Goal: Information Seeking & Learning: Learn about a topic

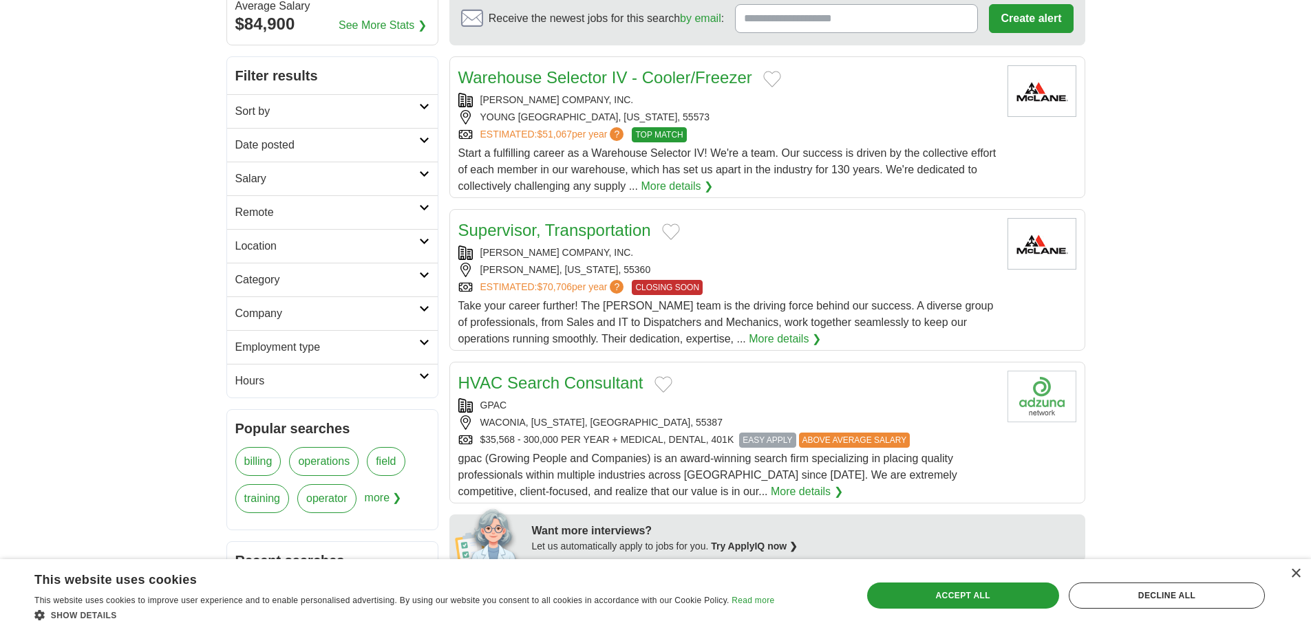
scroll to position [69, 0]
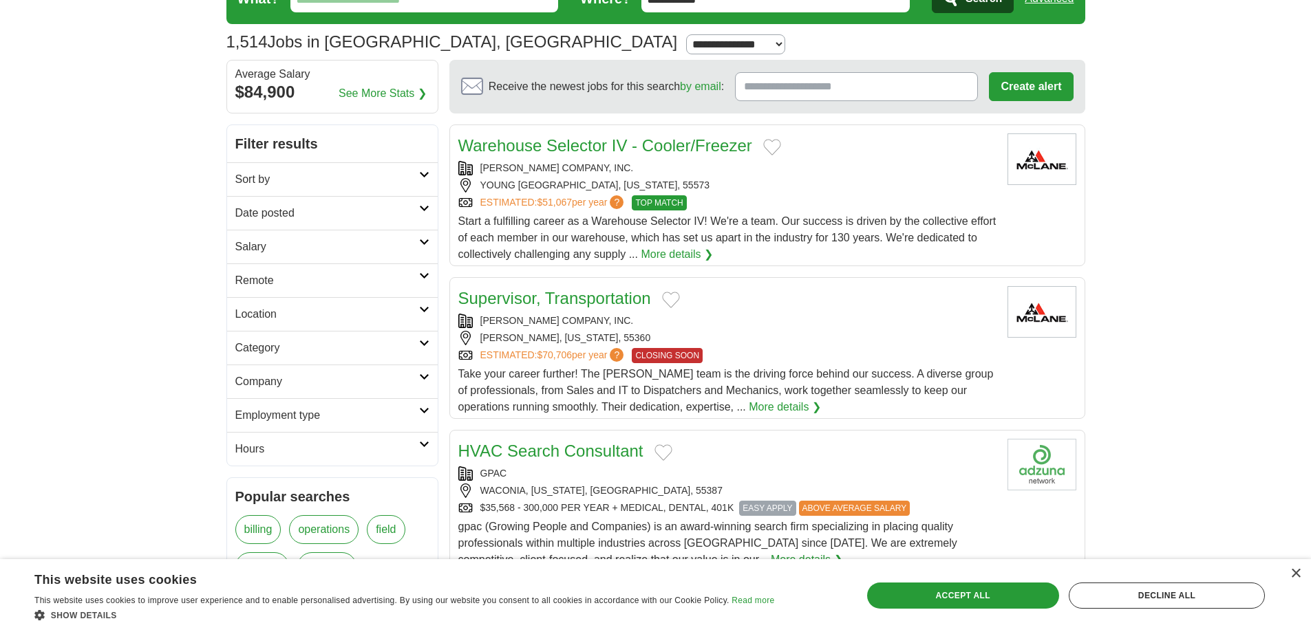
click at [288, 281] on h2 "Remote" at bounding box center [327, 280] width 184 height 17
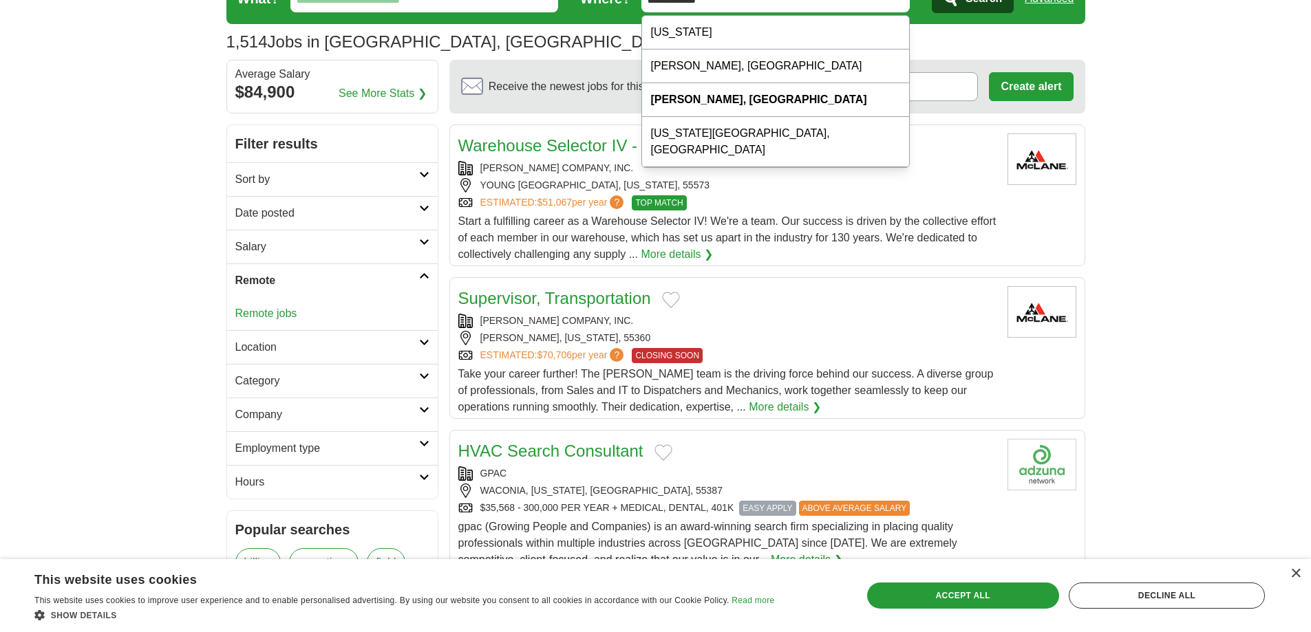
click at [279, 313] on link "Remote jobs" at bounding box center [266, 314] width 62 height 12
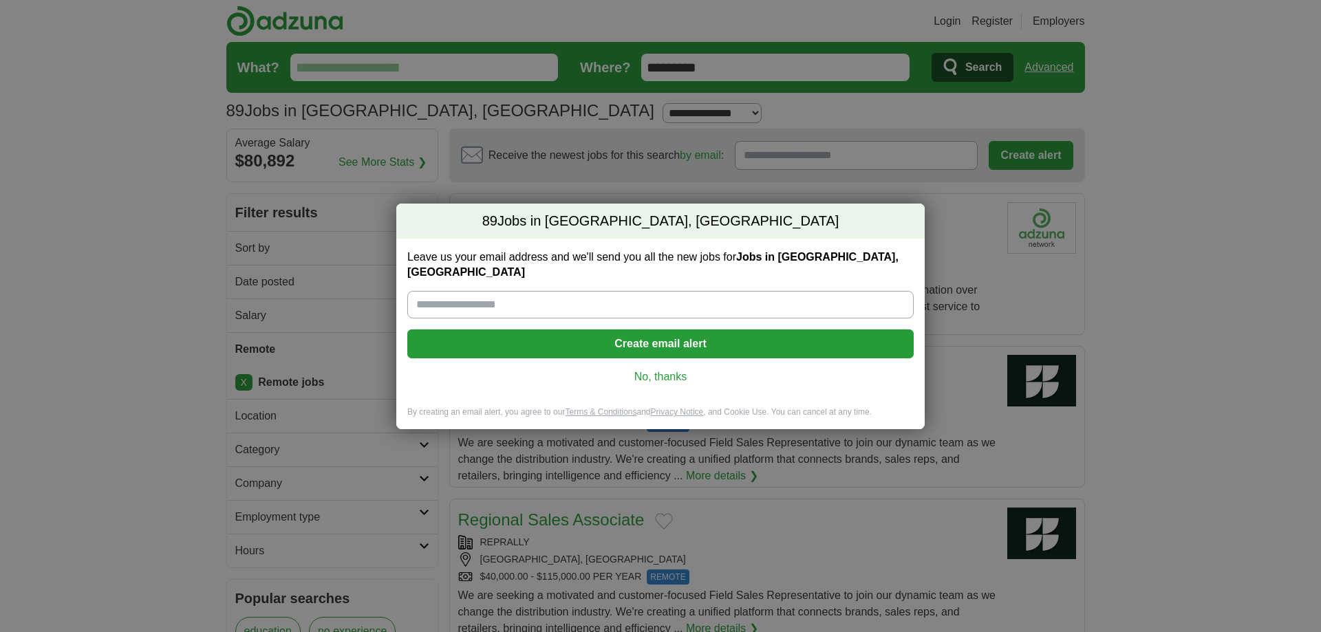
click at [654, 369] on link "No, thanks" at bounding box center [660, 376] width 484 height 15
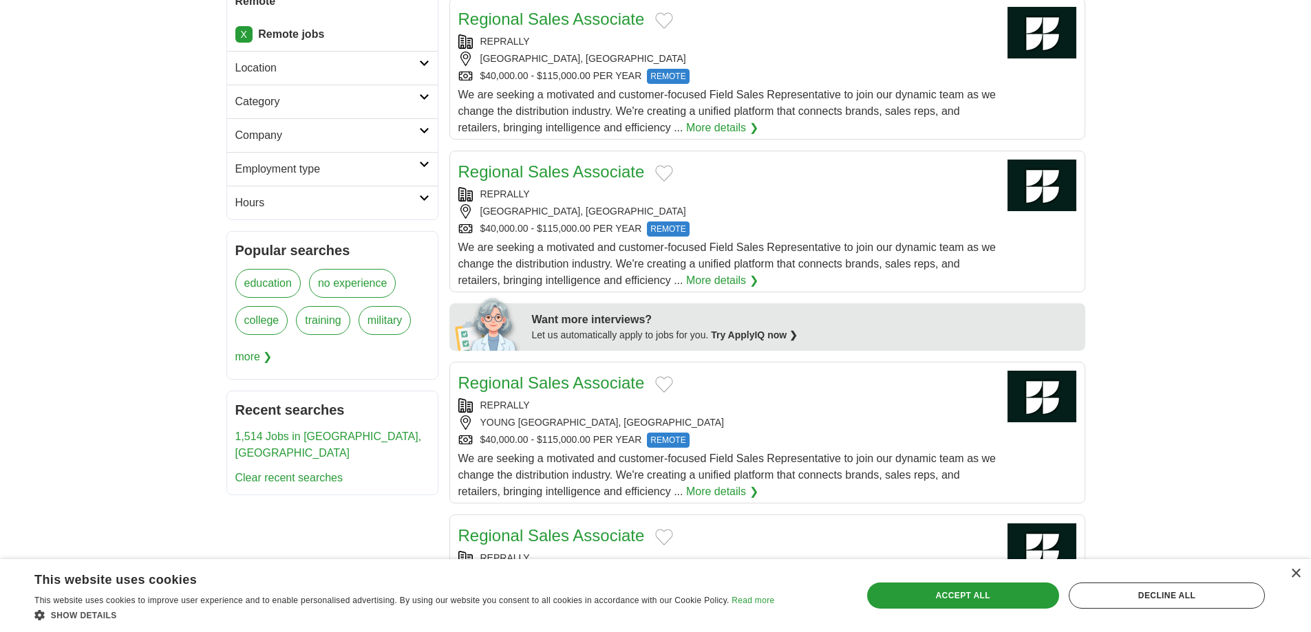
scroll to position [344, 0]
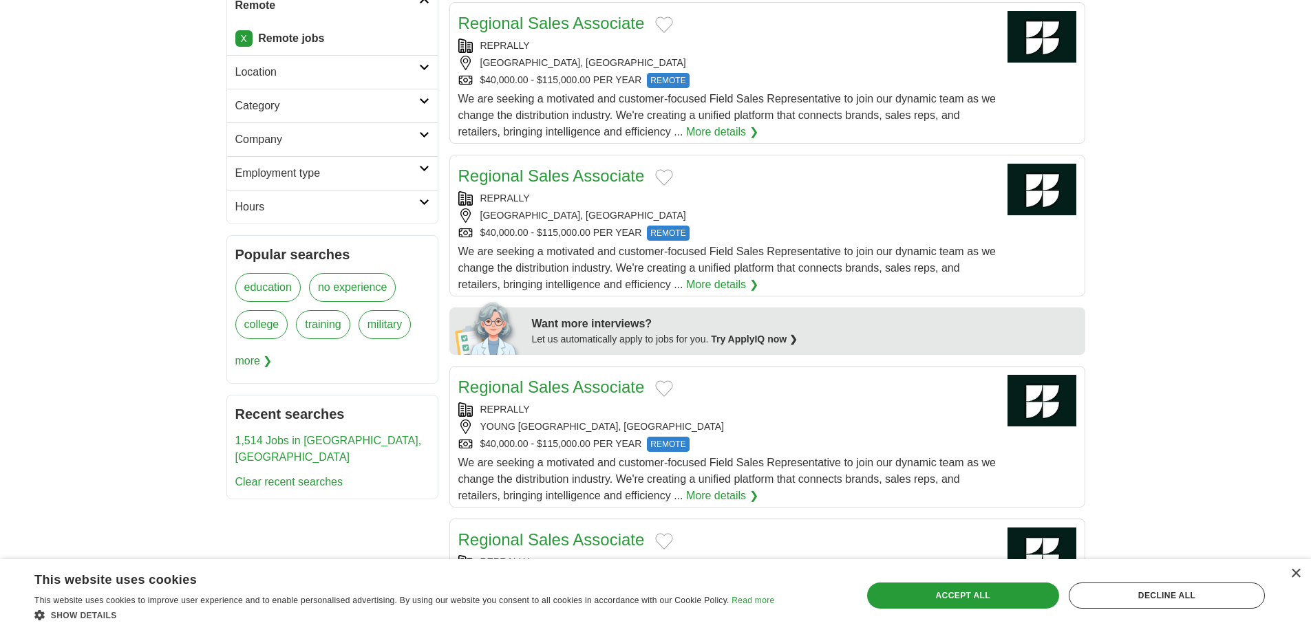
click at [274, 287] on link "education" at bounding box center [267, 287] width 65 height 29
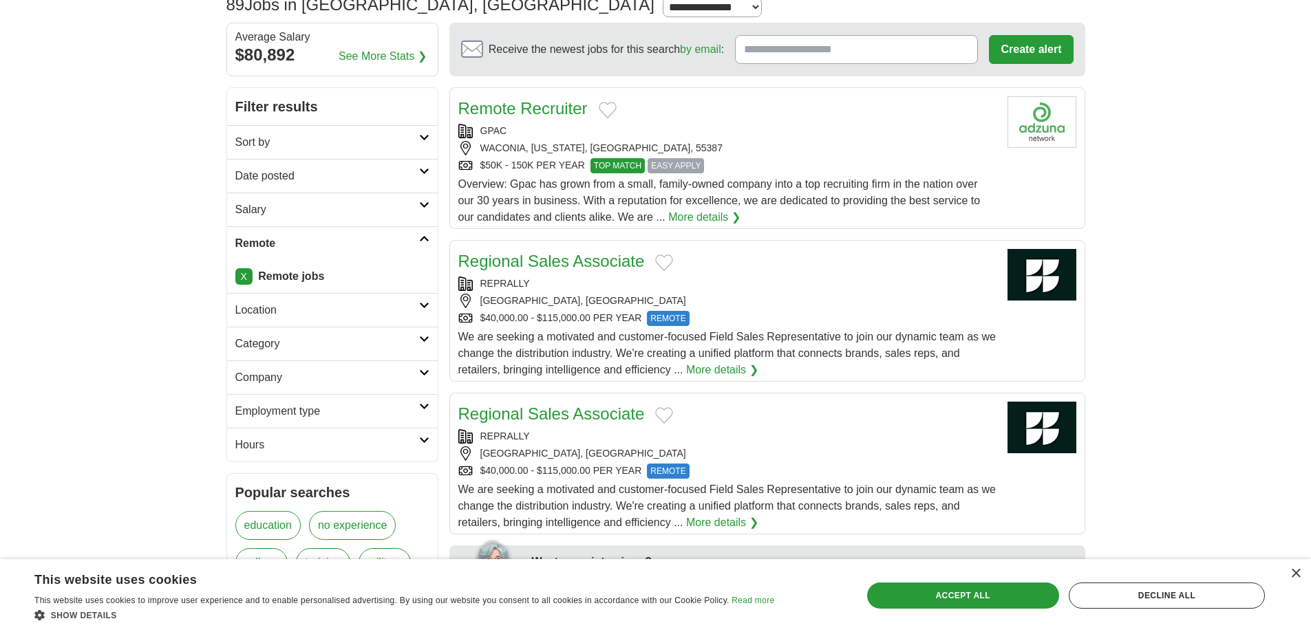
scroll to position [69, 0]
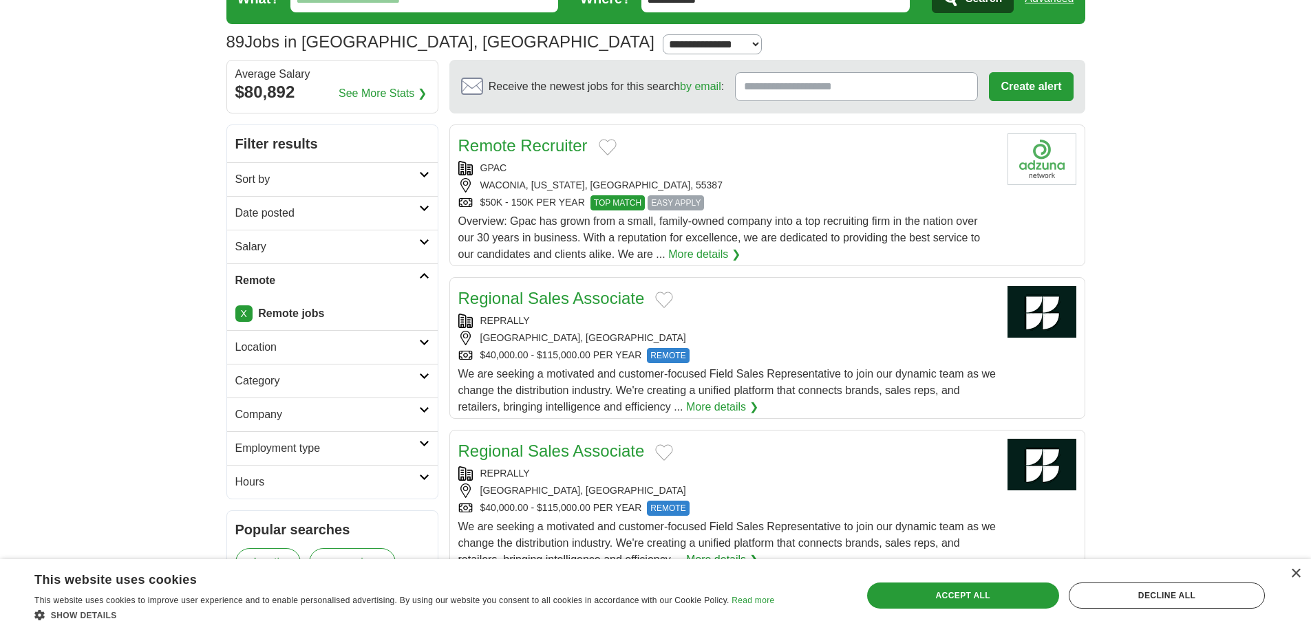
click at [270, 373] on h2 "Category" at bounding box center [327, 381] width 184 height 17
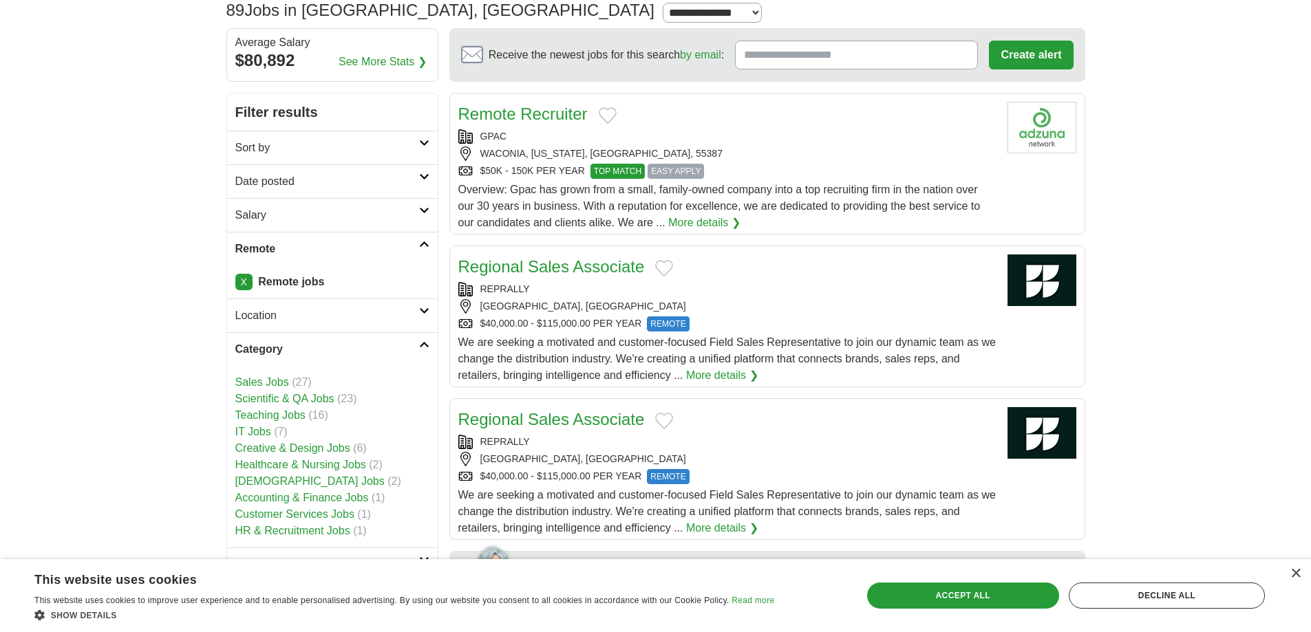
scroll to position [275, 0]
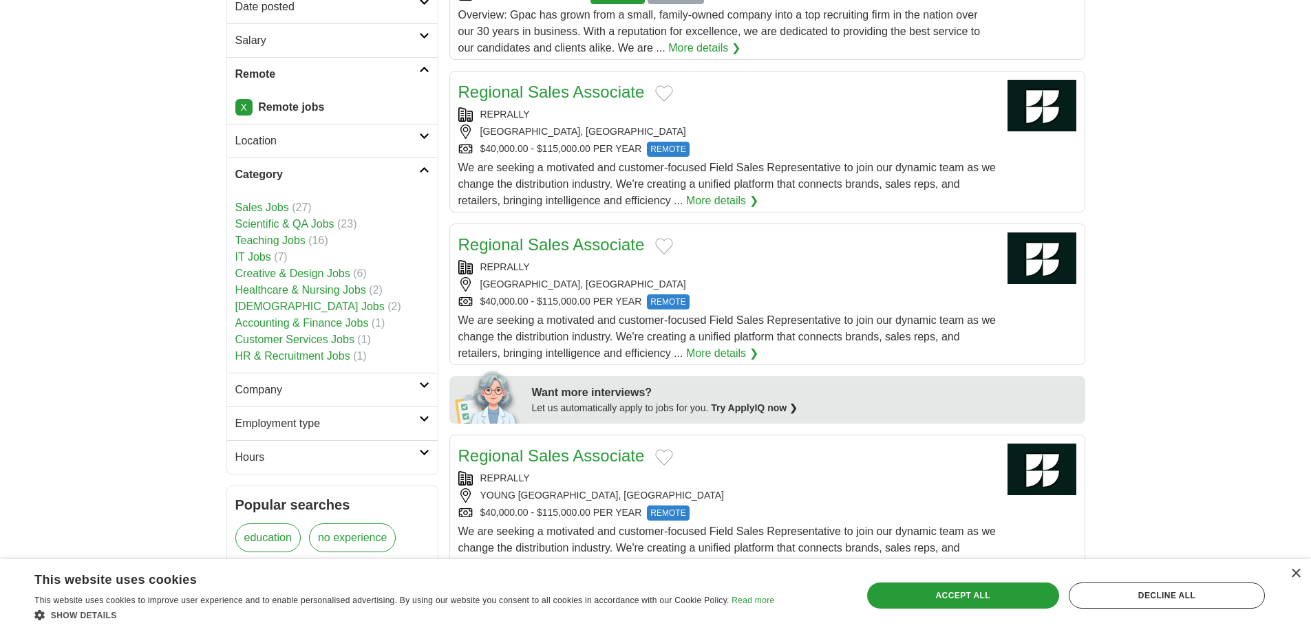
click at [249, 255] on link "IT Jobs" at bounding box center [253, 257] width 36 height 12
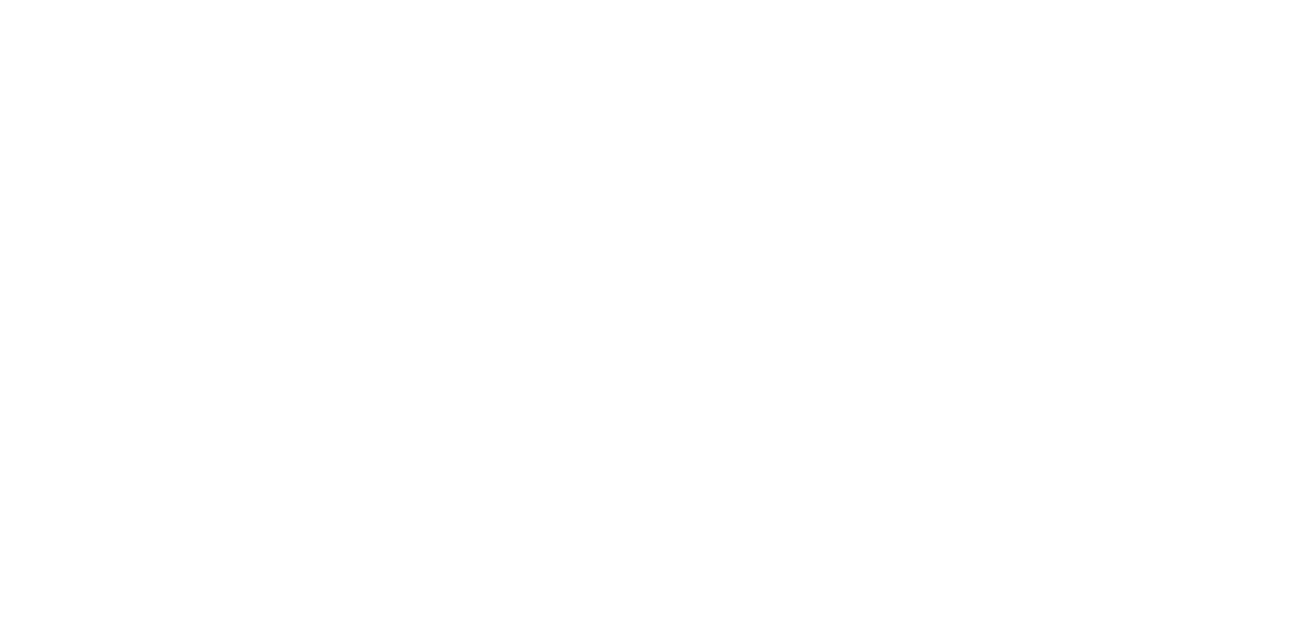
scroll to position [1445, 0]
